Goal: Transaction & Acquisition: Purchase product/service

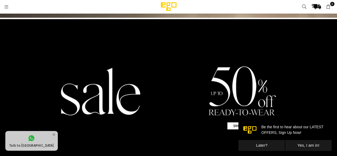
click at [114, 71] on img at bounding box center [168, 91] width 337 height 144
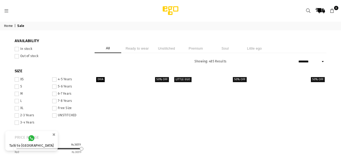
select select "******"
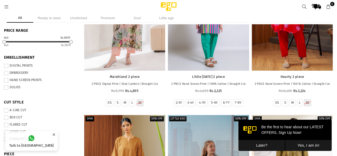
click at [261, 145] on button "Later?" at bounding box center [261, 145] width 47 height 11
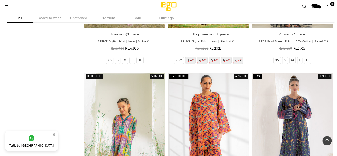
scroll to position [951, 0]
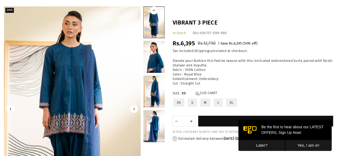
scroll to position [56, 0]
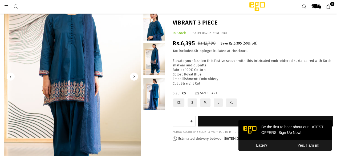
click at [115, 61] on img at bounding box center [72, 76] width 137 height 205
click at [161, 23] on link at bounding box center [153, 25] width 21 height 32
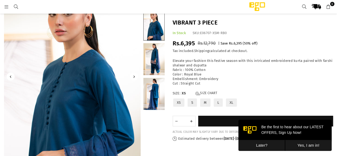
click at [153, 56] on link at bounding box center [153, 59] width 21 height 32
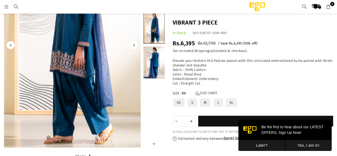
scroll to position [88, 0]
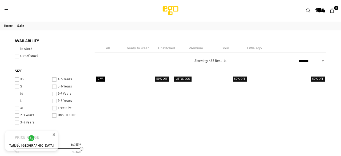
select select "******"
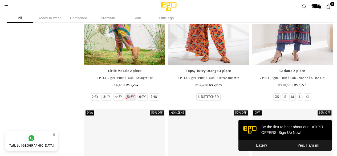
scroll to position [1110, 0]
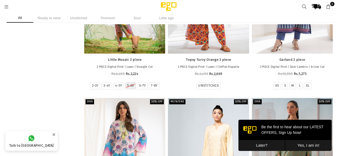
click at [263, 145] on button "Later?" at bounding box center [261, 145] width 47 height 11
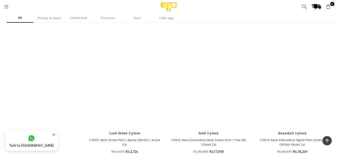
scroll to position [8920, 0]
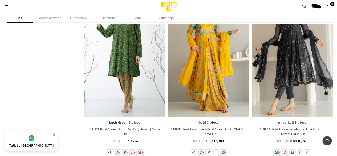
click at [72, 19] on li "Unstitched" at bounding box center [78, 17] width 27 height 9
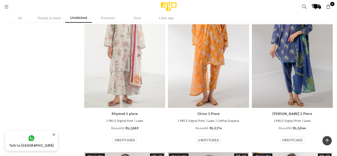
scroll to position [2388, 0]
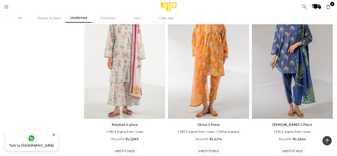
scroll to position [2367, 0]
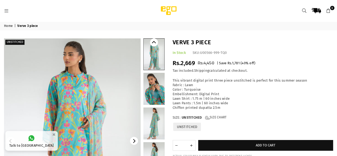
click at [76, 93] on img at bounding box center [72, 140] width 137 height 205
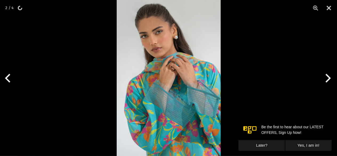
click at [260, 145] on button "Later?" at bounding box center [261, 145] width 47 height 11
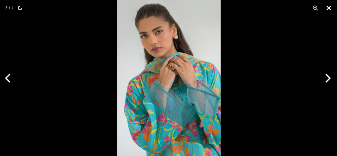
click at [328, 7] on button "Close" at bounding box center [328, 8] width 13 height 16
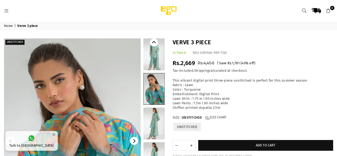
click at [151, 95] on link at bounding box center [154, 88] width 21 height 31
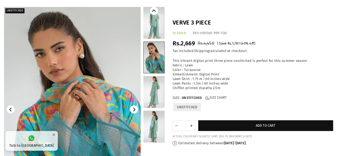
scroll to position [32, 0]
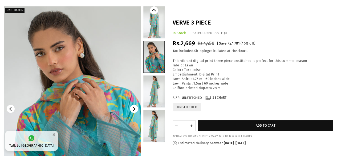
click at [150, 94] on link at bounding box center [153, 91] width 21 height 32
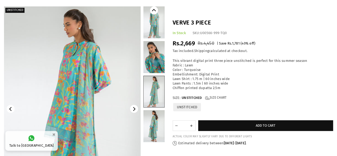
click at [152, 123] on link at bounding box center [153, 126] width 21 height 32
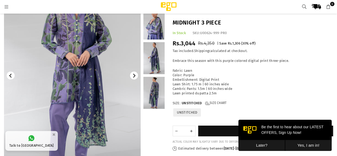
scroll to position [56, 0]
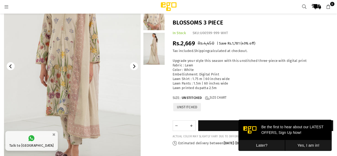
scroll to position [67, 0]
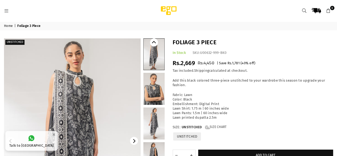
click at [155, 90] on link at bounding box center [153, 89] width 21 height 32
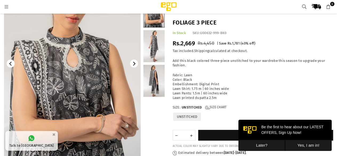
scroll to position [109, 0]
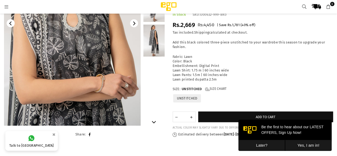
click at [150, 35] on link at bounding box center [153, 40] width 21 height 32
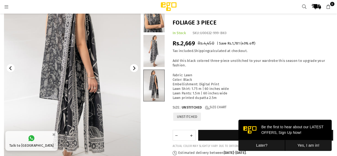
scroll to position [56, 0]
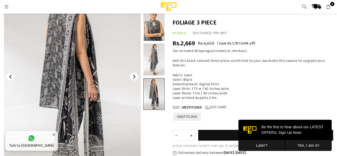
click at [149, 57] on link at bounding box center [153, 59] width 21 height 32
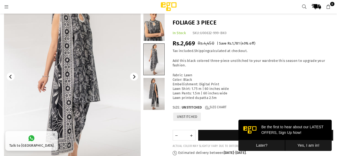
click at [151, 32] on link at bounding box center [153, 25] width 21 height 32
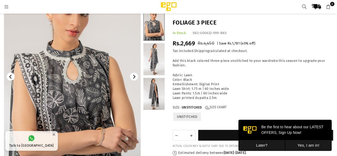
click at [155, 54] on link at bounding box center [153, 59] width 21 height 32
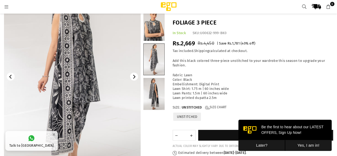
click at [156, 82] on link at bounding box center [153, 94] width 21 height 32
